Goal: Information Seeking & Learning: Learn about a topic

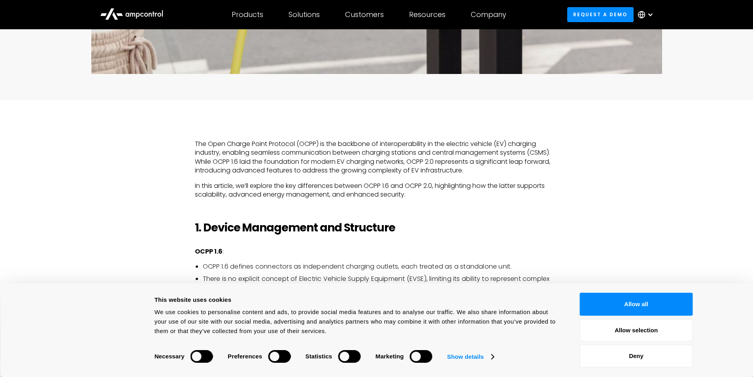
scroll to position [527, 0]
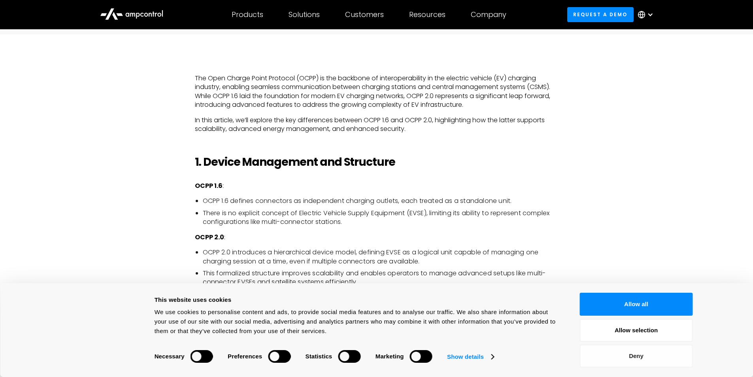
click at [636, 355] on button "Deny" at bounding box center [636, 355] width 113 height 23
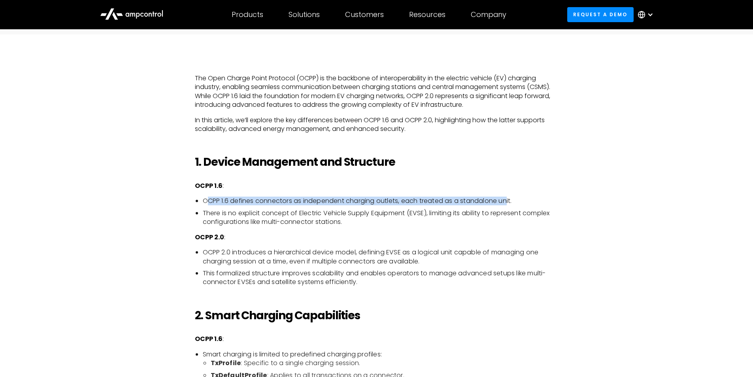
drag, startPoint x: 209, startPoint y: 201, endPoint x: 507, endPoint y: 203, distance: 297.6
click at [507, 203] on li "OCPP 1.6 defines connectors as independent charging outlets, each treated as a …" at bounding box center [381, 200] width 356 height 9
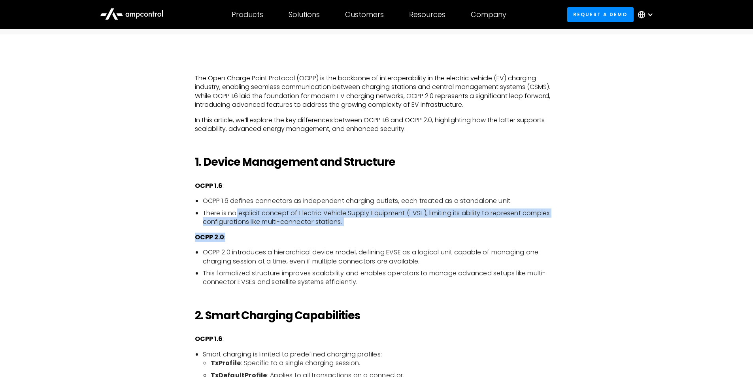
drag, startPoint x: 250, startPoint y: 213, endPoint x: 541, endPoint y: 228, distance: 290.9
drag, startPoint x: 334, startPoint y: 240, endPoint x: 303, endPoint y: 252, distance: 33.2
click at [333, 240] on p "OCPP 2.0 :" at bounding box center [377, 237] width 364 height 9
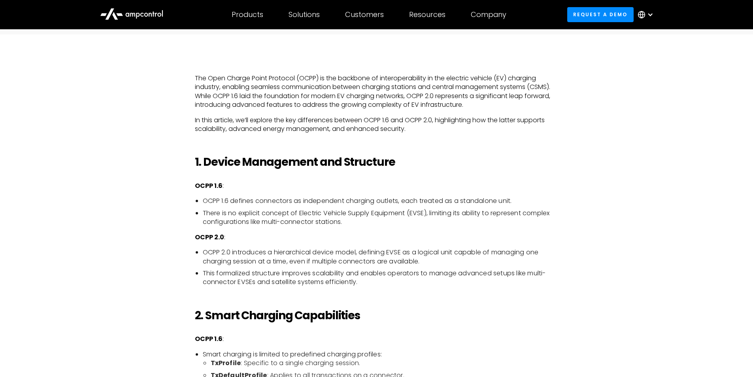
click at [202, 263] on ul "OCPP 2.0 introduces a hierarchical device model, defining EVSE as a logical uni…" at bounding box center [377, 267] width 364 height 39
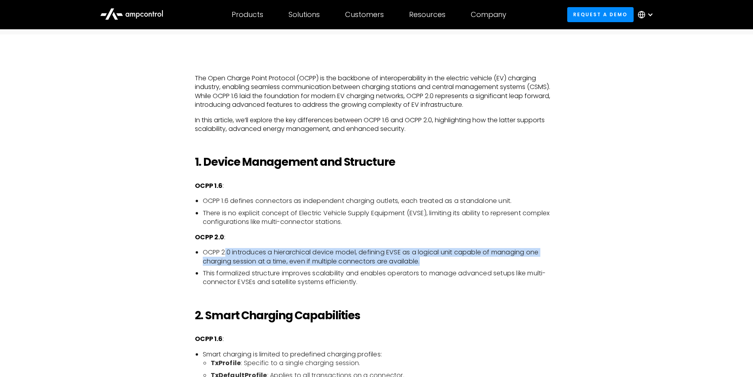
drag, startPoint x: 225, startPoint y: 257, endPoint x: 448, endPoint y: 261, distance: 223.0
click at [448, 261] on li "OCPP 2.0 introduces a hierarchical device model, defining EVSE as a logical uni…" at bounding box center [381, 257] width 356 height 18
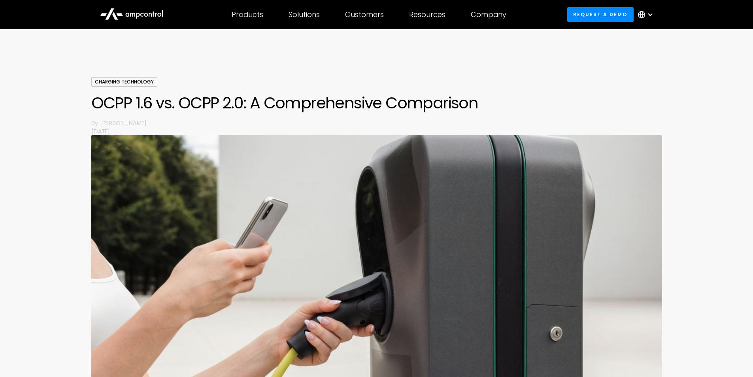
scroll to position [0, 0]
